Goal: Task Accomplishment & Management: Use online tool/utility

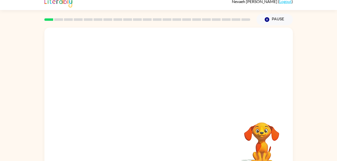
scroll to position [15, 0]
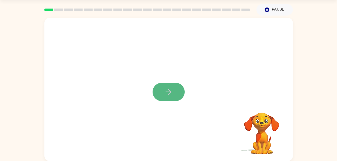
click at [159, 92] on button "button" at bounding box center [168, 92] width 32 height 18
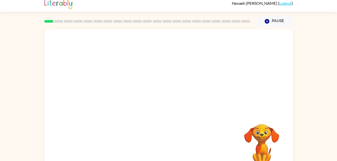
scroll to position [15, 0]
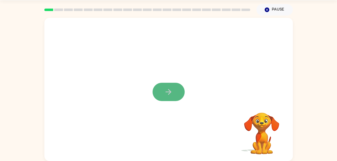
click at [175, 88] on button "button" at bounding box center [168, 92] width 32 height 18
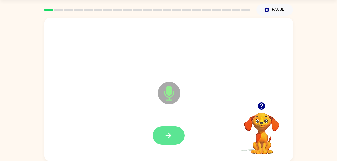
click at [175, 126] on button "button" at bounding box center [168, 135] width 32 height 18
click at [179, 137] on button "button" at bounding box center [168, 135] width 32 height 18
click at [171, 130] on button "button" at bounding box center [168, 135] width 32 height 18
click at [173, 132] on button "button" at bounding box center [168, 135] width 32 height 18
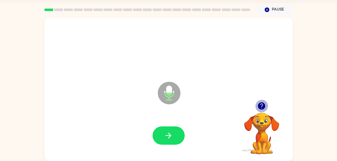
click at [261, 106] on icon "button" at bounding box center [261, 105] width 7 height 7
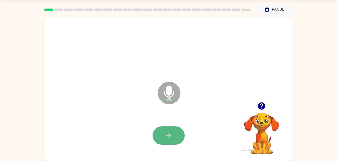
click at [177, 132] on button "button" at bounding box center [168, 135] width 32 height 18
drag, startPoint x: 177, startPoint y: 136, endPoint x: 296, endPoint y: 84, distance: 130.0
click at [296, 84] on div "Microphone The Microphone is here when it is your turn to talk Your browser mus…" at bounding box center [168, 88] width 337 height 145
drag, startPoint x: 170, startPoint y: 133, endPoint x: 263, endPoint y: 87, distance: 103.7
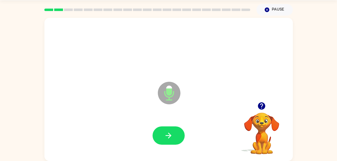
drag, startPoint x: 263, startPoint y: 87, endPoint x: 221, endPoint y: 87, distance: 41.9
drag, startPoint x: 222, startPoint y: 89, endPoint x: 206, endPoint y: 108, distance: 24.6
click at [206, 108] on icon "Microphone The Microphone is here when it is your turn to talk" at bounding box center [193, 99] width 75 height 38
click at [173, 125] on div at bounding box center [168, 135] width 238 height 41
click at [170, 124] on div at bounding box center [168, 135] width 238 height 41
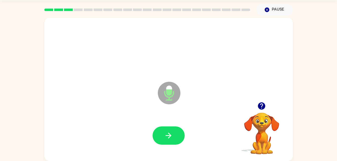
drag, startPoint x: 168, startPoint y: 137, endPoint x: 285, endPoint y: 70, distance: 134.7
click at [285, 70] on div "Microphone The Microphone is here when it is your turn to talk" at bounding box center [168, 89] width 248 height 143
drag, startPoint x: 174, startPoint y: 134, endPoint x: 264, endPoint y: 148, distance: 90.8
click at [264, 148] on video "Your browser must support playing .mp4 files to use Literably. Please try using…" at bounding box center [261, 130] width 50 height 50
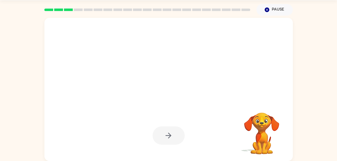
drag, startPoint x: 223, startPoint y: 139, endPoint x: 160, endPoint y: 78, distance: 88.1
click at [160, 78] on div at bounding box center [156, 80] width 214 height 18
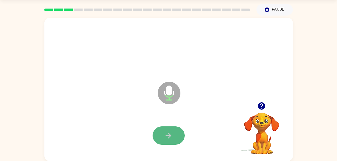
click at [168, 136] on icon "button" at bounding box center [168, 135] width 9 height 9
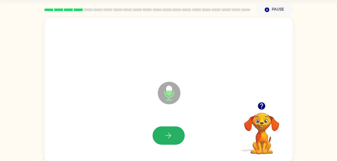
click at [168, 136] on icon "button" at bounding box center [168, 135] width 9 height 9
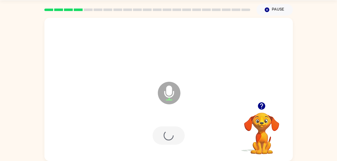
click at [168, 136] on div at bounding box center [168, 135] width 32 height 18
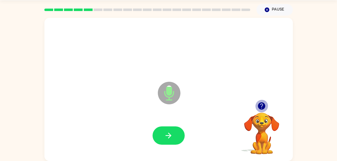
click at [260, 105] on icon "button" at bounding box center [261, 105] width 7 height 7
click at [266, 64] on div at bounding box center [168, 48] width 238 height 41
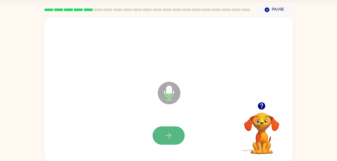
click at [169, 136] on icon "button" at bounding box center [168, 136] width 6 height 6
click at [175, 132] on button "button" at bounding box center [168, 135] width 32 height 18
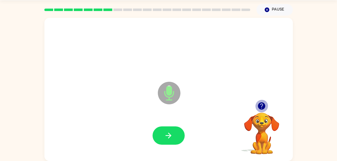
click at [259, 104] on icon "button" at bounding box center [261, 105] width 7 height 7
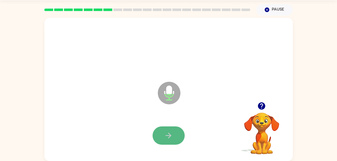
click at [174, 130] on button "button" at bounding box center [168, 135] width 32 height 18
click at [189, 129] on div at bounding box center [168, 135] width 238 height 41
click at [261, 103] on icon "button" at bounding box center [261, 105] width 7 height 7
click at [160, 131] on button "button" at bounding box center [168, 135] width 32 height 18
click at [167, 133] on icon "button" at bounding box center [168, 135] width 9 height 9
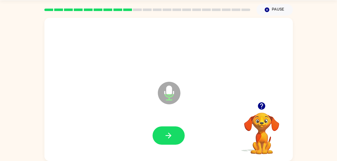
click at [274, 77] on div "Microphone The Microphone is here when it is your turn to talk" at bounding box center [168, 89] width 248 height 143
click at [170, 130] on button "button" at bounding box center [168, 135] width 32 height 18
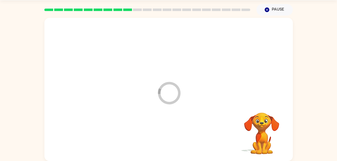
click at [170, 130] on div at bounding box center [168, 135] width 238 height 41
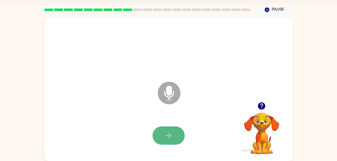
click at [166, 141] on button "button" at bounding box center [168, 135] width 32 height 18
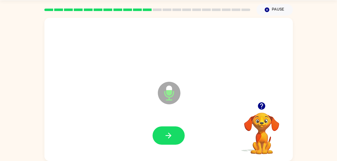
click at [166, 141] on button "button" at bounding box center [168, 135] width 32 height 18
click at [262, 111] on button "button" at bounding box center [261, 106] width 13 height 13
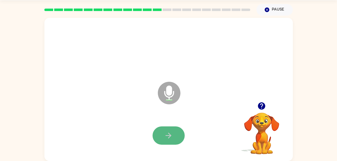
click at [169, 133] on icon "button" at bounding box center [168, 135] width 9 height 9
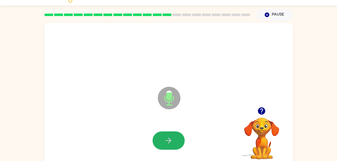
click at [169, 133] on button "button" at bounding box center [168, 140] width 32 height 18
click at [170, 147] on button "button" at bounding box center [168, 140] width 32 height 18
click at [169, 133] on button "button" at bounding box center [168, 140] width 32 height 18
click at [169, 133] on div at bounding box center [168, 140] width 32 height 18
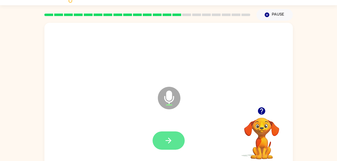
click at [165, 136] on icon "button" at bounding box center [168, 140] width 9 height 9
click at [172, 131] on div at bounding box center [168, 140] width 238 height 41
click at [175, 141] on button "button" at bounding box center [168, 140] width 32 height 18
click at [176, 136] on button "button" at bounding box center [168, 140] width 32 height 18
click at [161, 139] on button "button" at bounding box center [168, 140] width 32 height 18
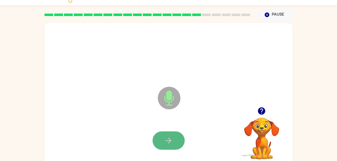
click at [163, 142] on button "button" at bounding box center [168, 140] width 32 height 18
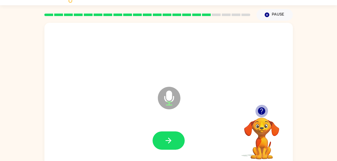
click at [261, 108] on icon "button" at bounding box center [261, 110] width 7 height 7
click at [264, 115] on icon "button" at bounding box center [261, 111] width 9 height 9
click at [266, 101] on div "Microphone The Microphone is here when it is your turn to talk" at bounding box center [168, 94] width 248 height 143
click at [264, 109] on icon "button" at bounding box center [261, 110] width 7 height 7
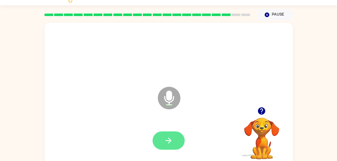
click at [170, 145] on icon "button" at bounding box center [168, 140] width 9 height 9
click at [263, 105] on button "button" at bounding box center [261, 111] width 13 height 13
click at [176, 144] on button "button" at bounding box center [168, 140] width 32 height 18
click at [174, 138] on button "button" at bounding box center [168, 140] width 32 height 18
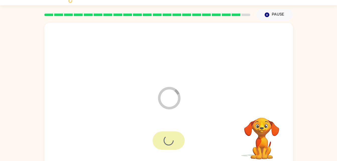
scroll to position [6, 0]
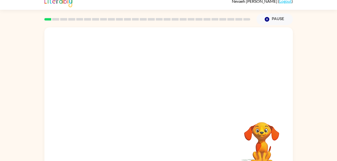
scroll to position [15, 0]
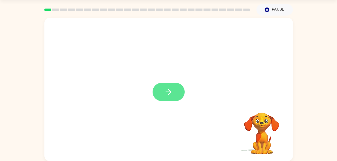
click at [172, 86] on button "button" at bounding box center [168, 92] width 32 height 18
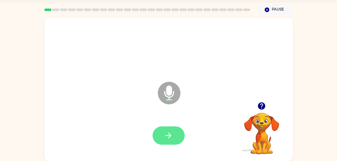
click at [170, 136] on icon "button" at bounding box center [168, 136] width 6 height 6
click at [174, 130] on button "button" at bounding box center [168, 135] width 32 height 18
click at [168, 139] on icon "button" at bounding box center [168, 135] width 9 height 9
click at [175, 136] on button "button" at bounding box center [168, 135] width 32 height 18
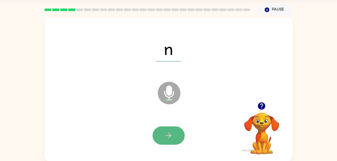
click at [173, 138] on button "button" at bounding box center [168, 135] width 32 height 18
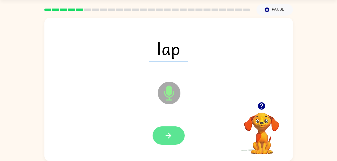
click at [170, 128] on button "button" at bounding box center [168, 135] width 32 height 18
click at [176, 136] on button "button" at bounding box center [168, 135] width 32 height 18
click at [169, 136] on icon "button" at bounding box center [168, 135] width 9 height 9
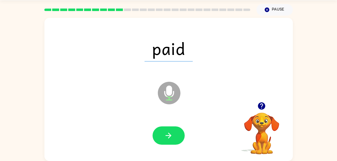
click at [262, 107] on icon "button" at bounding box center [261, 105] width 7 height 7
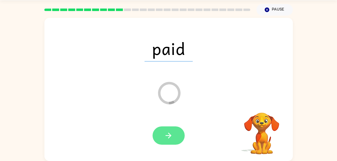
click at [171, 137] on icon "button" at bounding box center [168, 135] width 9 height 9
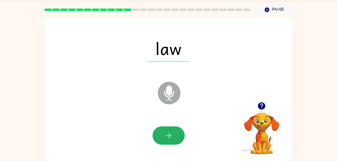
click at [171, 137] on icon "button" at bounding box center [168, 135] width 9 height 9
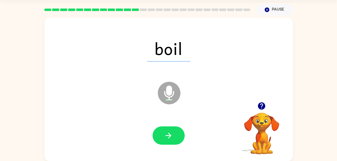
click at [171, 137] on icon "button" at bounding box center [168, 135] width 9 height 9
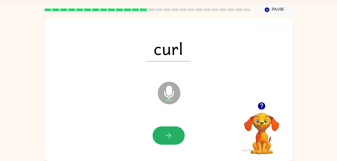
click at [171, 137] on icon "button" at bounding box center [168, 135] width 9 height 9
click at [171, 137] on div at bounding box center [168, 135] width 32 height 18
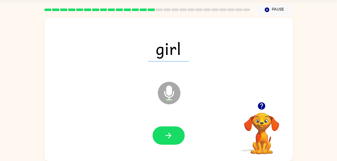
click at [171, 137] on icon "button" at bounding box center [168, 135] width 9 height 9
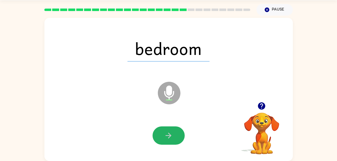
click at [171, 137] on icon "button" at bounding box center [168, 135] width 9 height 9
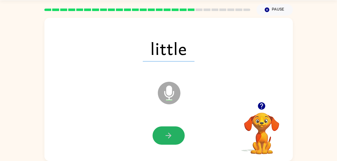
click at [171, 137] on icon "button" at bounding box center [168, 135] width 9 height 9
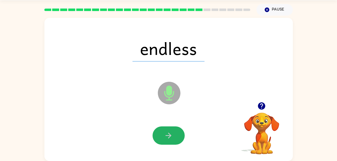
click at [171, 137] on icon "button" at bounding box center [168, 135] width 9 height 9
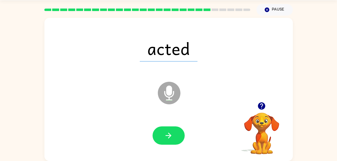
click at [171, 137] on icon "button" at bounding box center [168, 135] width 9 height 9
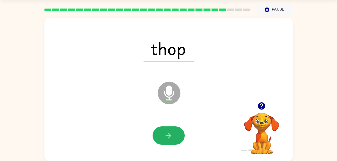
click at [171, 137] on icon "button" at bounding box center [168, 135] width 9 height 9
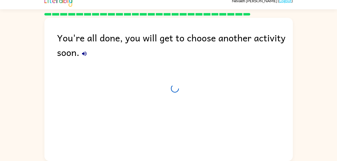
scroll to position [6, 0]
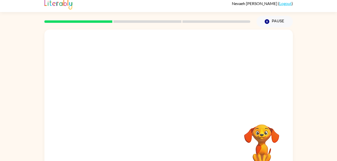
scroll to position [15, 0]
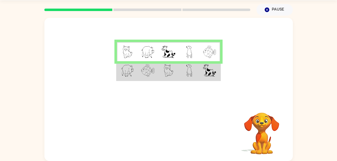
click at [193, 75] on td at bounding box center [189, 70] width 21 height 19
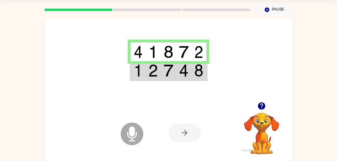
click at [179, 130] on div at bounding box center [184, 133] width 32 height 18
click at [164, 47] on img at bounding box center [168, 52] width 10 height 13
click at [183, 73] on img at bounding box center [184, 70] width 10 height 13
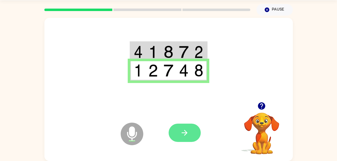
click at [185, 136] on icon "button" at bounding box center [184, 132] width 9 height 9
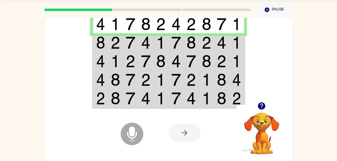
click at [127, 12] on div at bounding box center [147, 10] width 212 height 18
click at [129, 9] on rect at bounding box center [147, 10] width 68 height 3
click at [132, 6] on div at bounding box center [147, 10] width 212 height 18
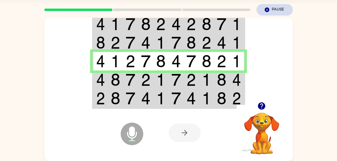
click at [275, 9] on button "Pause Pause" at bounding box center [274, 10] width 36 height 12
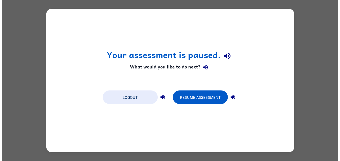
scroll to position [0, 0]
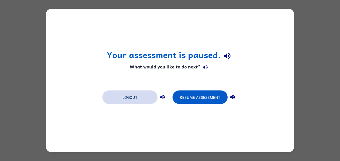
click at [136, 97] on button "Logout" at bounding box center [130, 97] width 55 height 14
